Goal: Find specific page/section: Find specific page/section

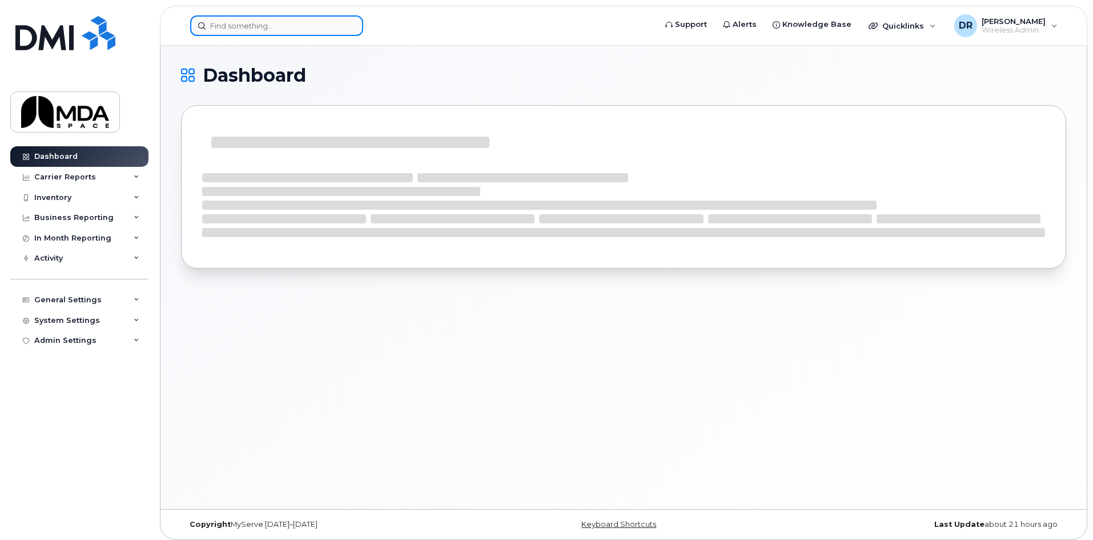
click at [235, 31] on input at bounding box center [276, 25] width 173 height 21
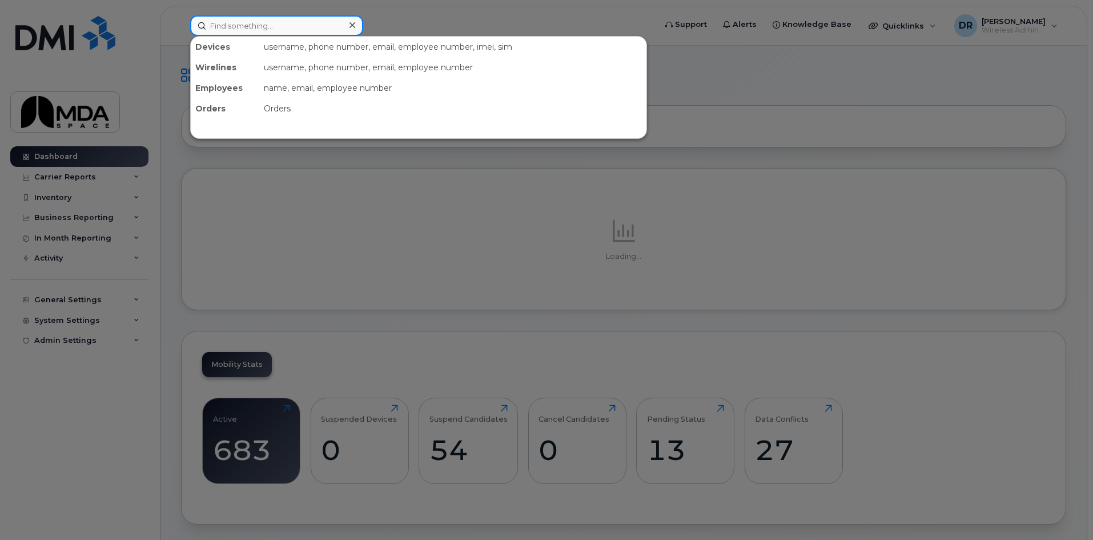
paste input "354818252368730"
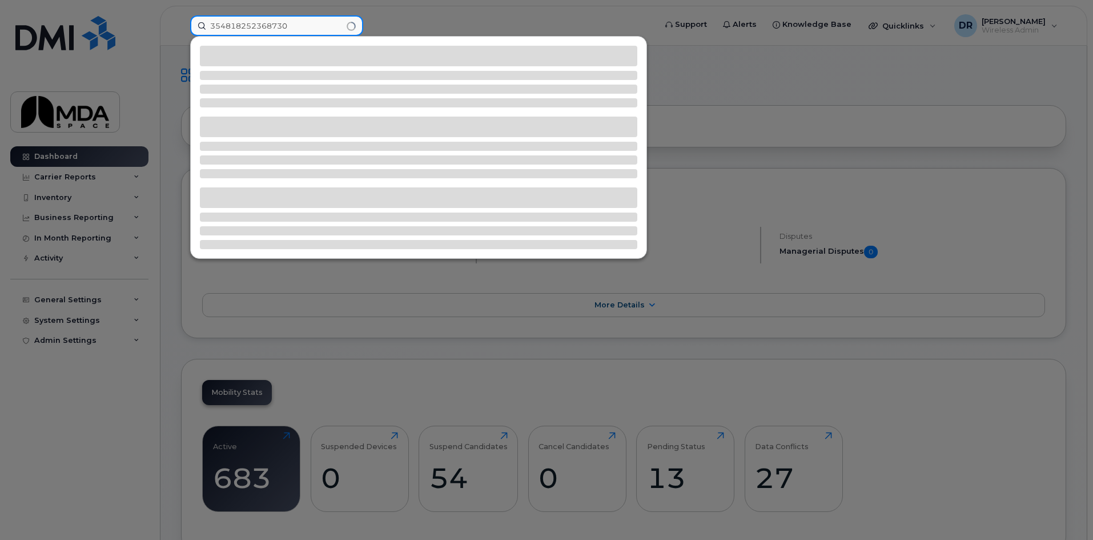
click at [311, 25] on input "354818252368730" at bounding box center [276, 25] width 173 height 21
type input "354818252368730"
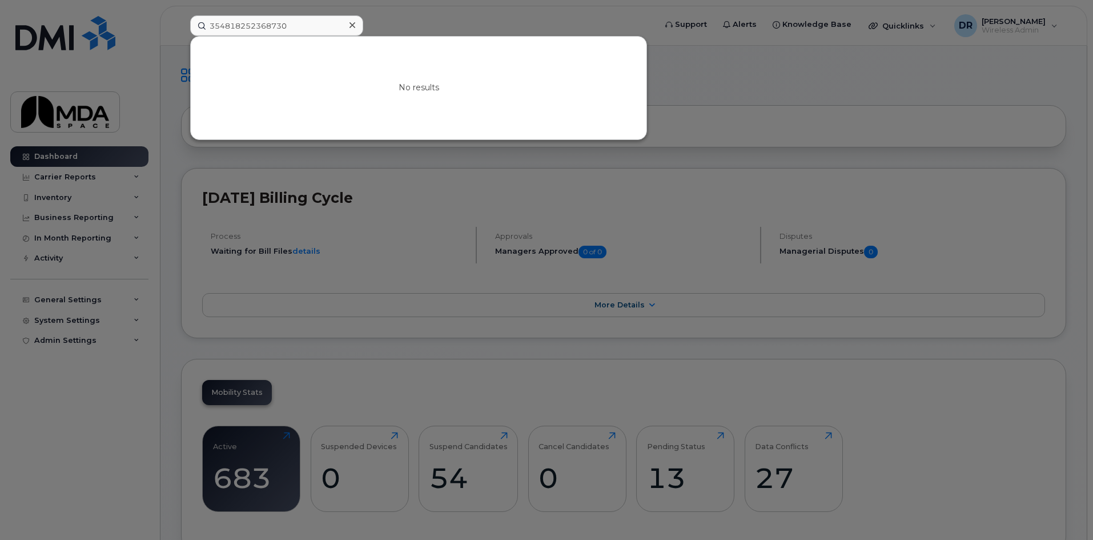
click at [83, 191] on div at bounding box center [546, 270] width 1093 height 540
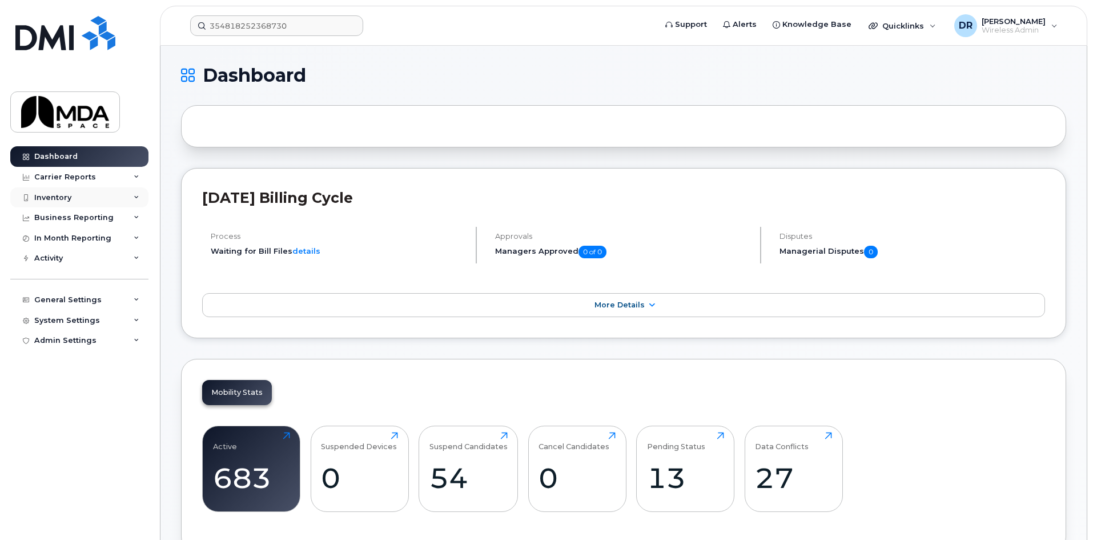
click at [69, 191] on div "Inventory" at bounding box center [79, 197] width 138 height 21
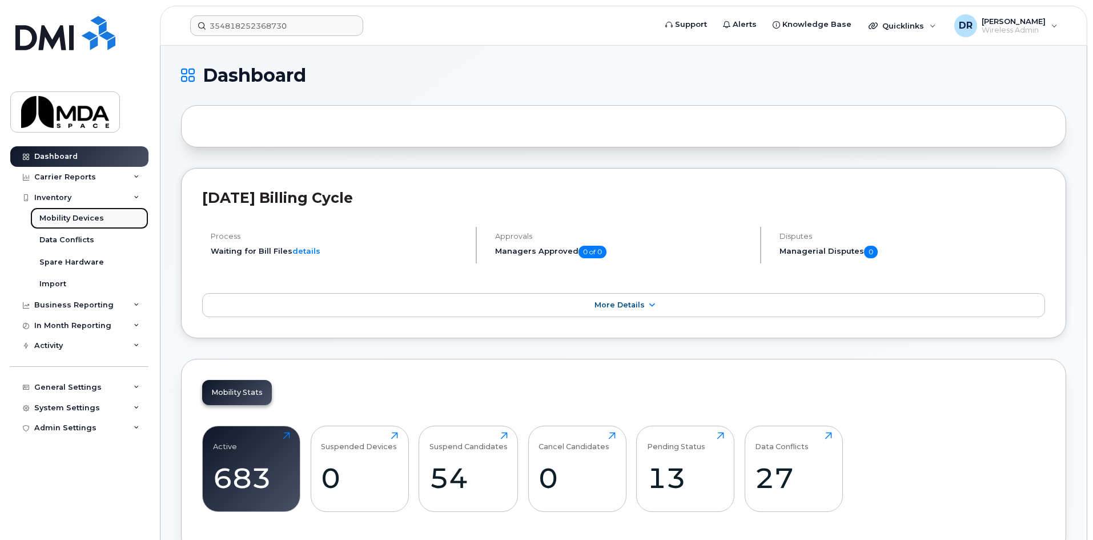
drag, startPoint x: 71, startPoint y: 215, endPoint x: 78, endPoint y: 213, distance: 7.2
click at [71, 216] on div "Mobility Devices" at bounding box center [71, 218] width 65 height 10
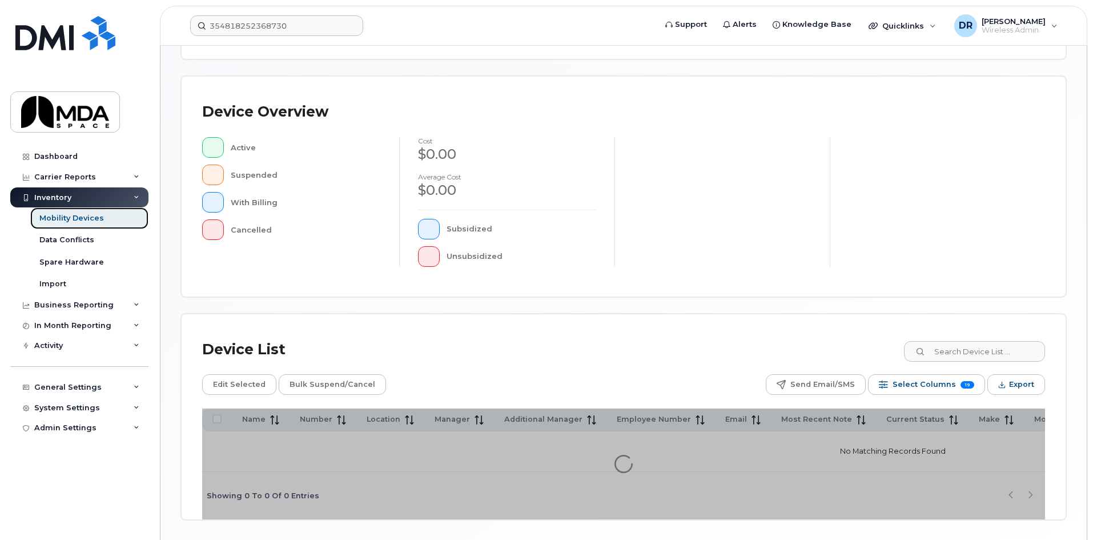
scroll to position [249, 0]
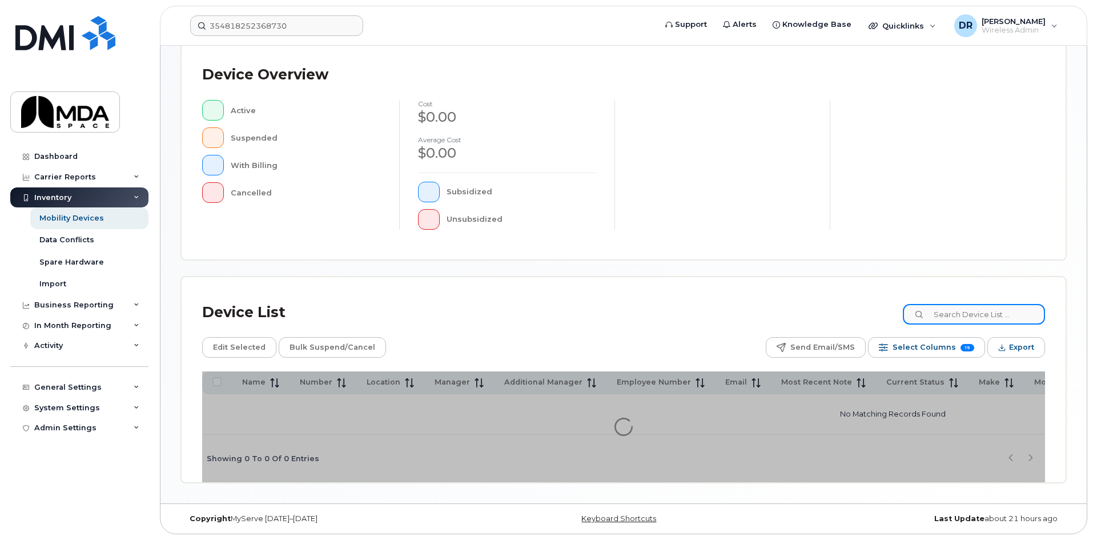
click at [963, 309] on input at bounding box center [974, 314] width 142 height 21
paste input "354818252368730"
type input "354818252368730"
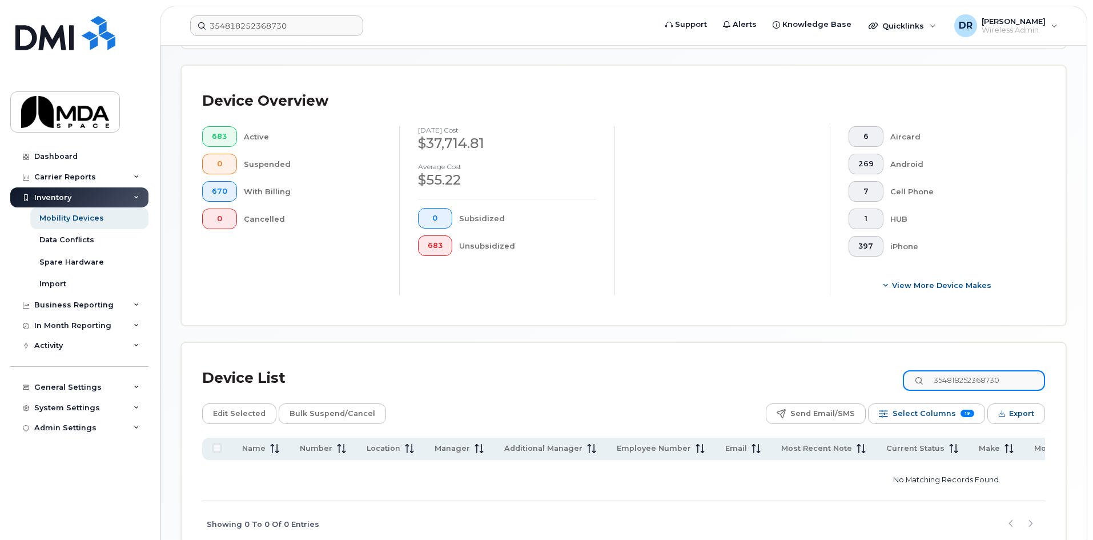
scroll to position [306, 0]
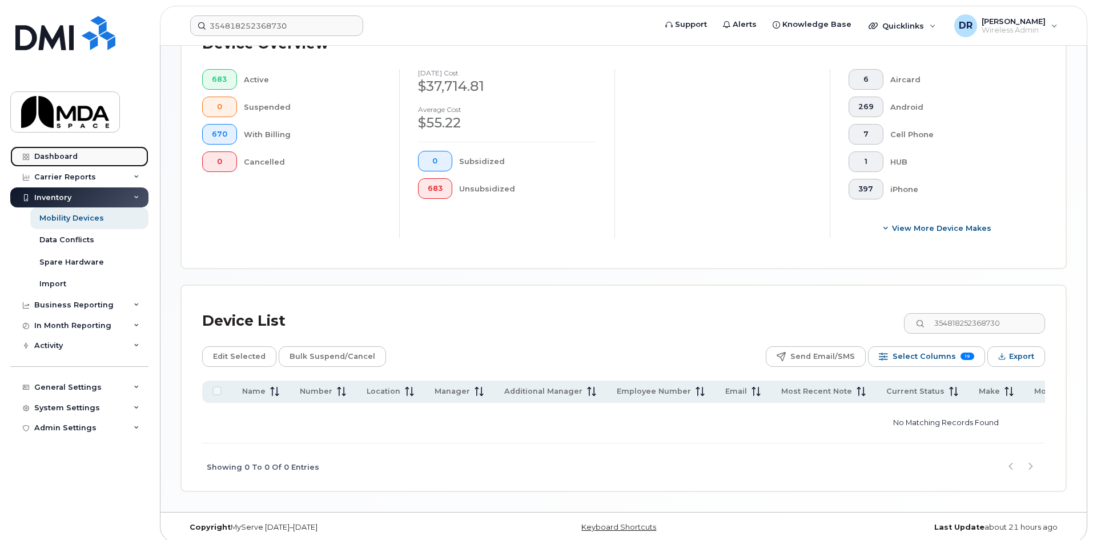
click at [71, 158] on div "Dashboard" at bounding box center [55, 156] width 43 height 9
